Goal: Task Accomplishment & Management: Complete application form

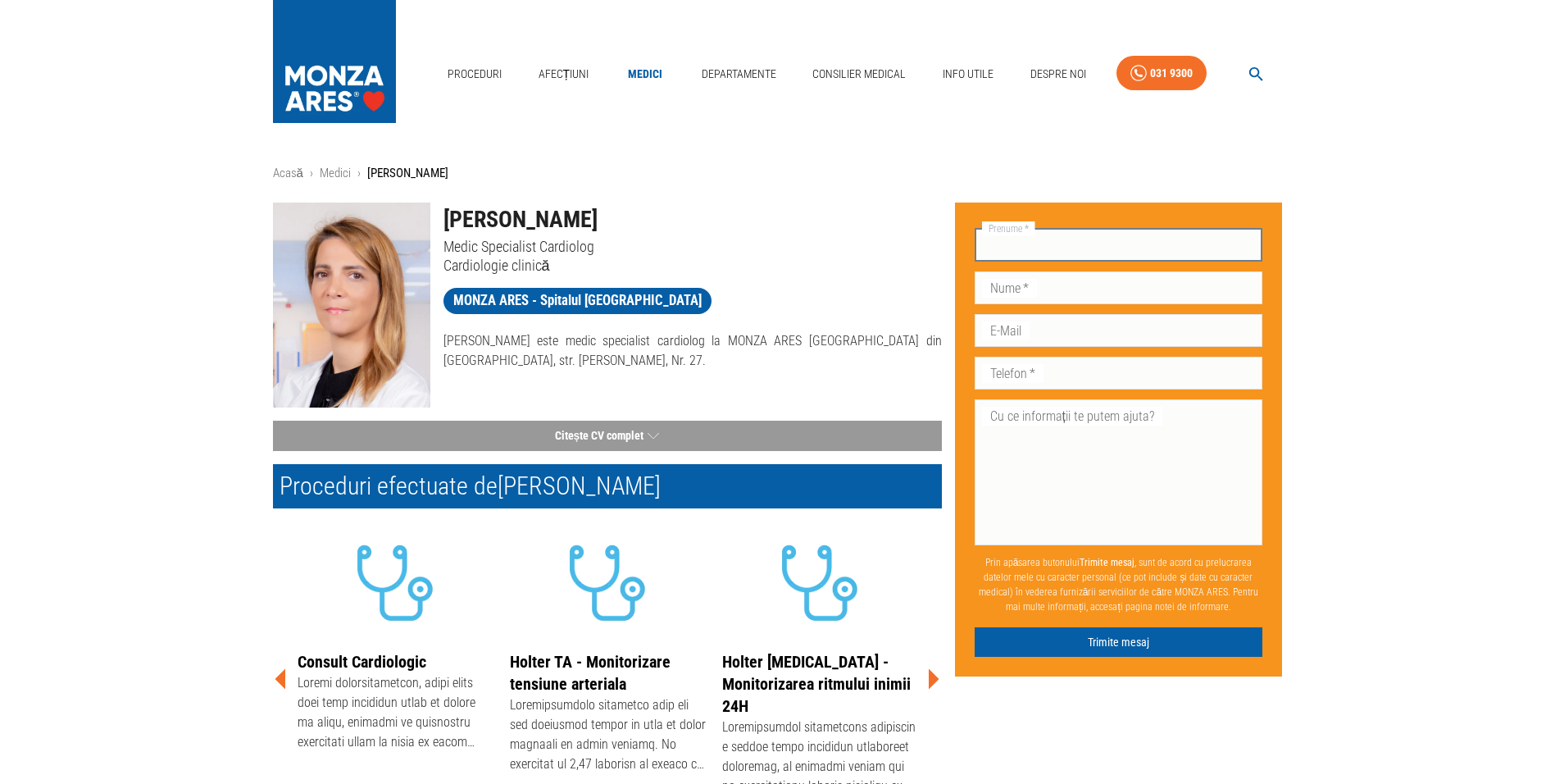
click at [1112, 242] on input "Prenume   *" at bounding box center [1120, 245] width 289 height 33
type input "[PERSON_NAME]"
type input "popina"
type input "0724319067"
click at [1110, 326] on input "E-Mail" at bounding box center [1120, 331] width 289 height 33
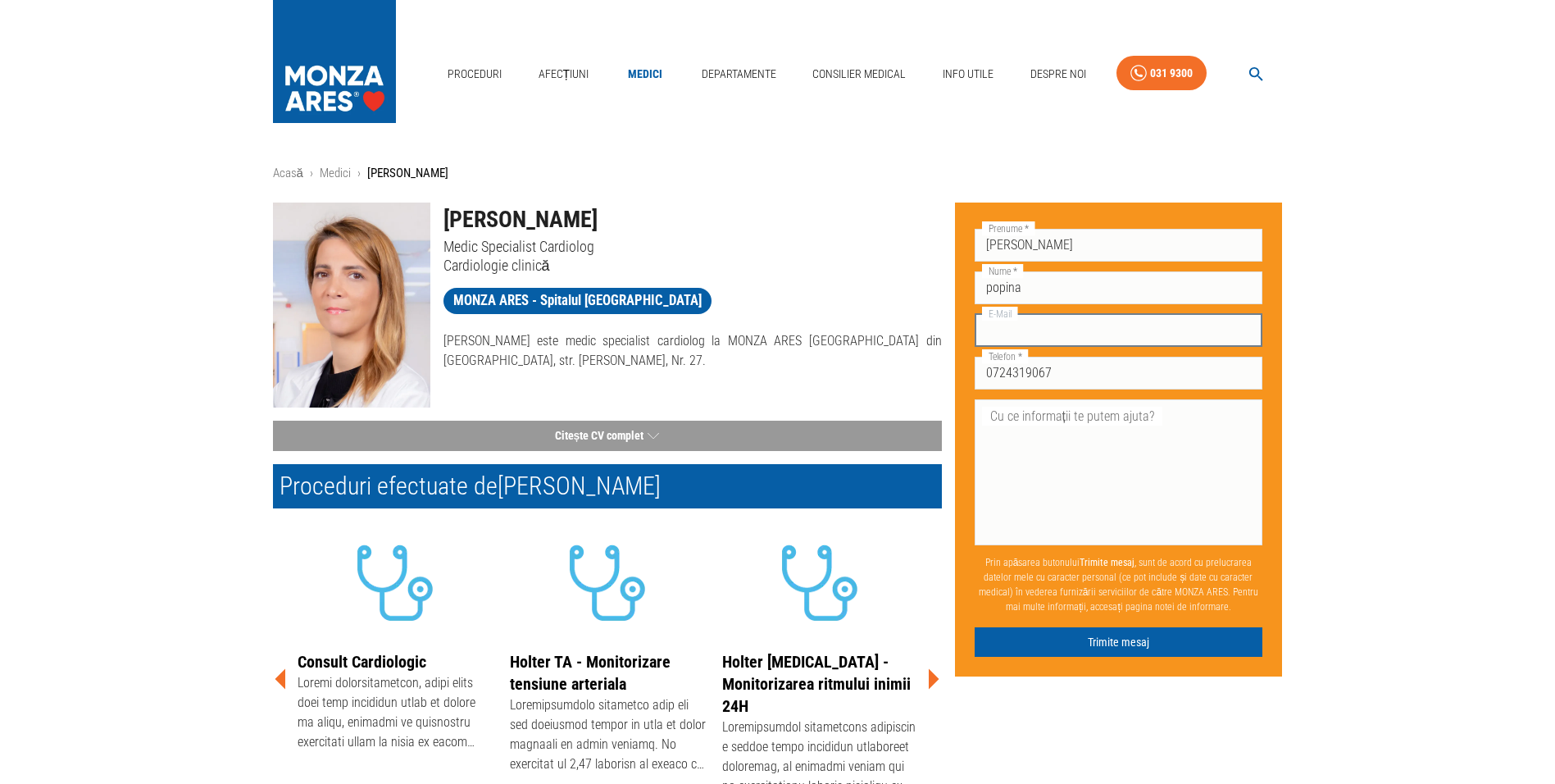
type input "[EMAIL_ADDRESS][DOMAIN_NAME]"
click at [1066, 427] on textarea "Cu ce informații te putem ajuta?" at bounding box center [1119, 471] width 265 height 132
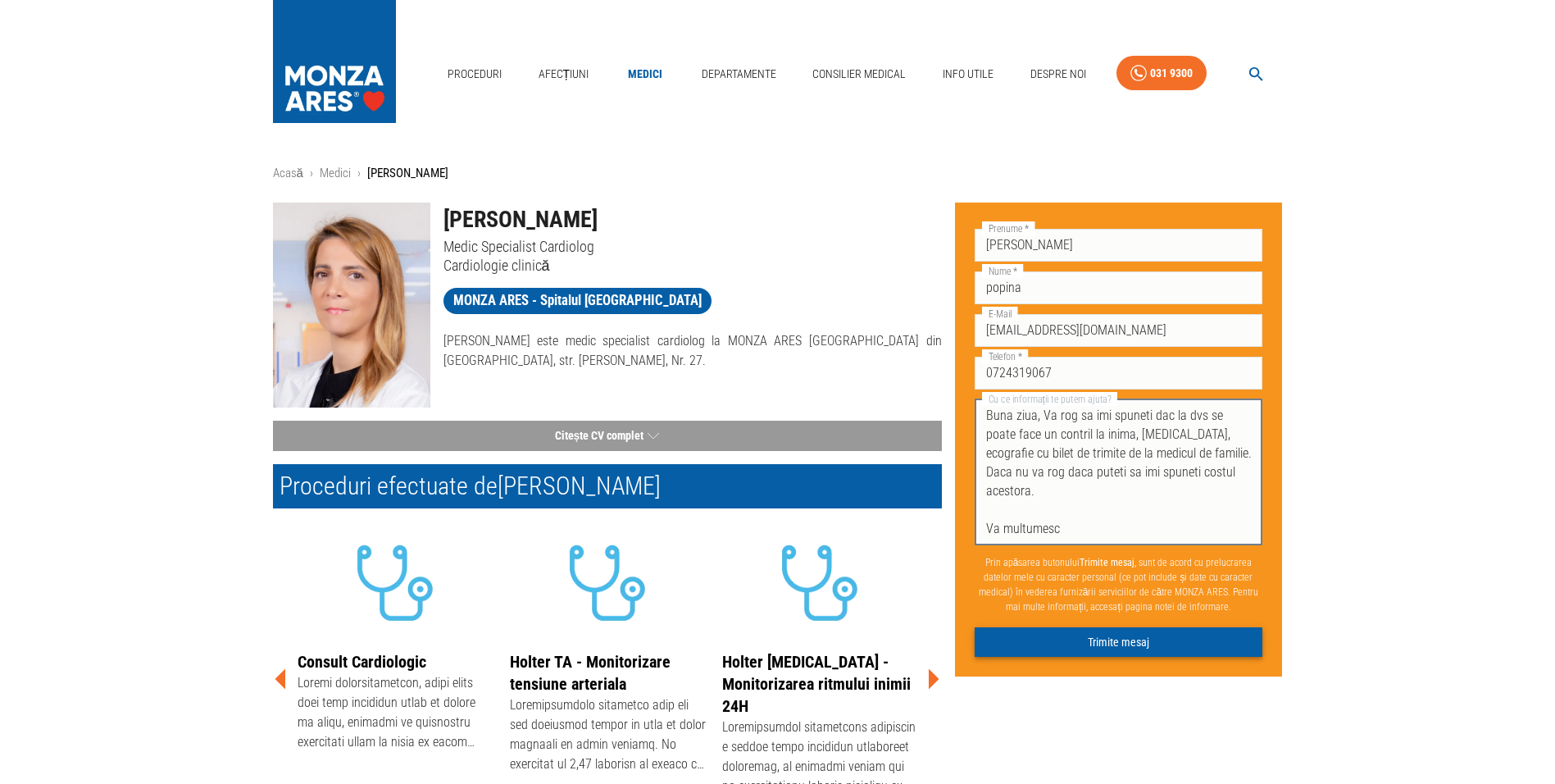
type textarea "Buna ziua, Va rog sa imi spuneti dac la dvs se poate face un contril la inima, …"
click at [1136, 640] on button "Trimite mesaj" at bounding box center [1120, 641] width 289 height 30
